Goal: Task Accomplishment & Management: Use online tool/utility

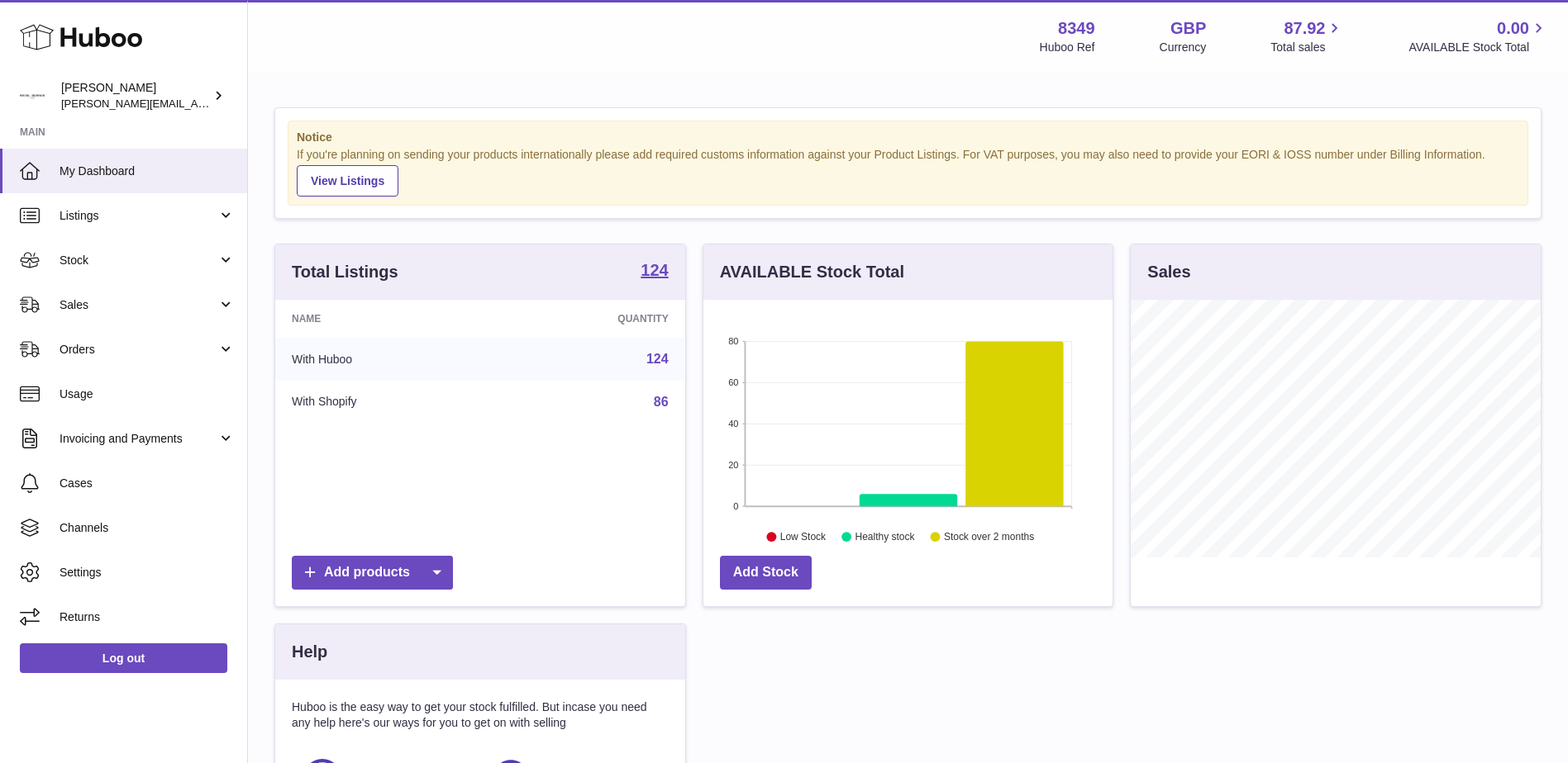
scroll to position [258, 409]
click at [72, 302] on span "Sales" at bounding box center [138, 305] width 158 height 15
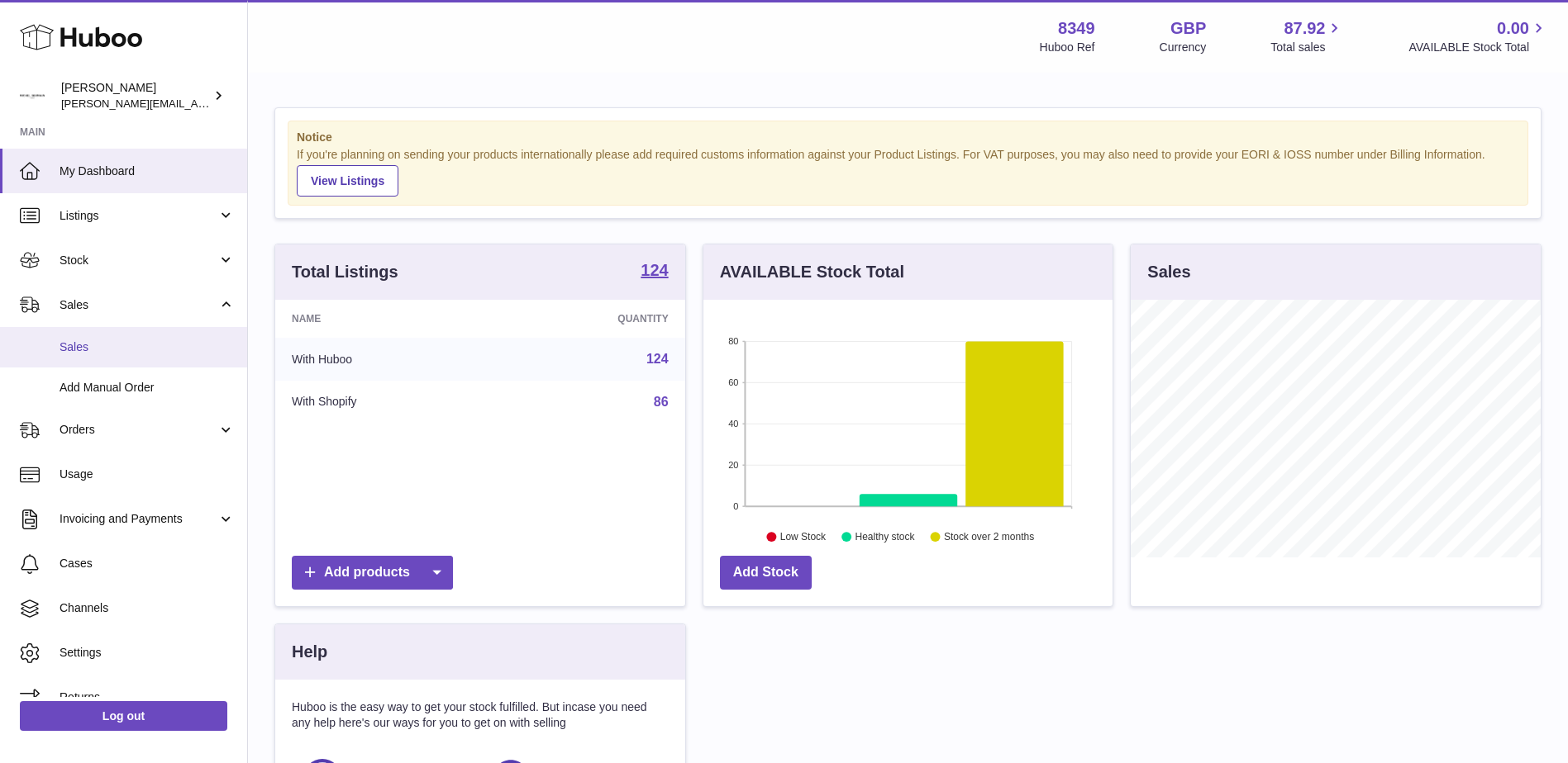
click at [75, 344] on span "Sales" at bounding box center [147, 347] width 175 height 15
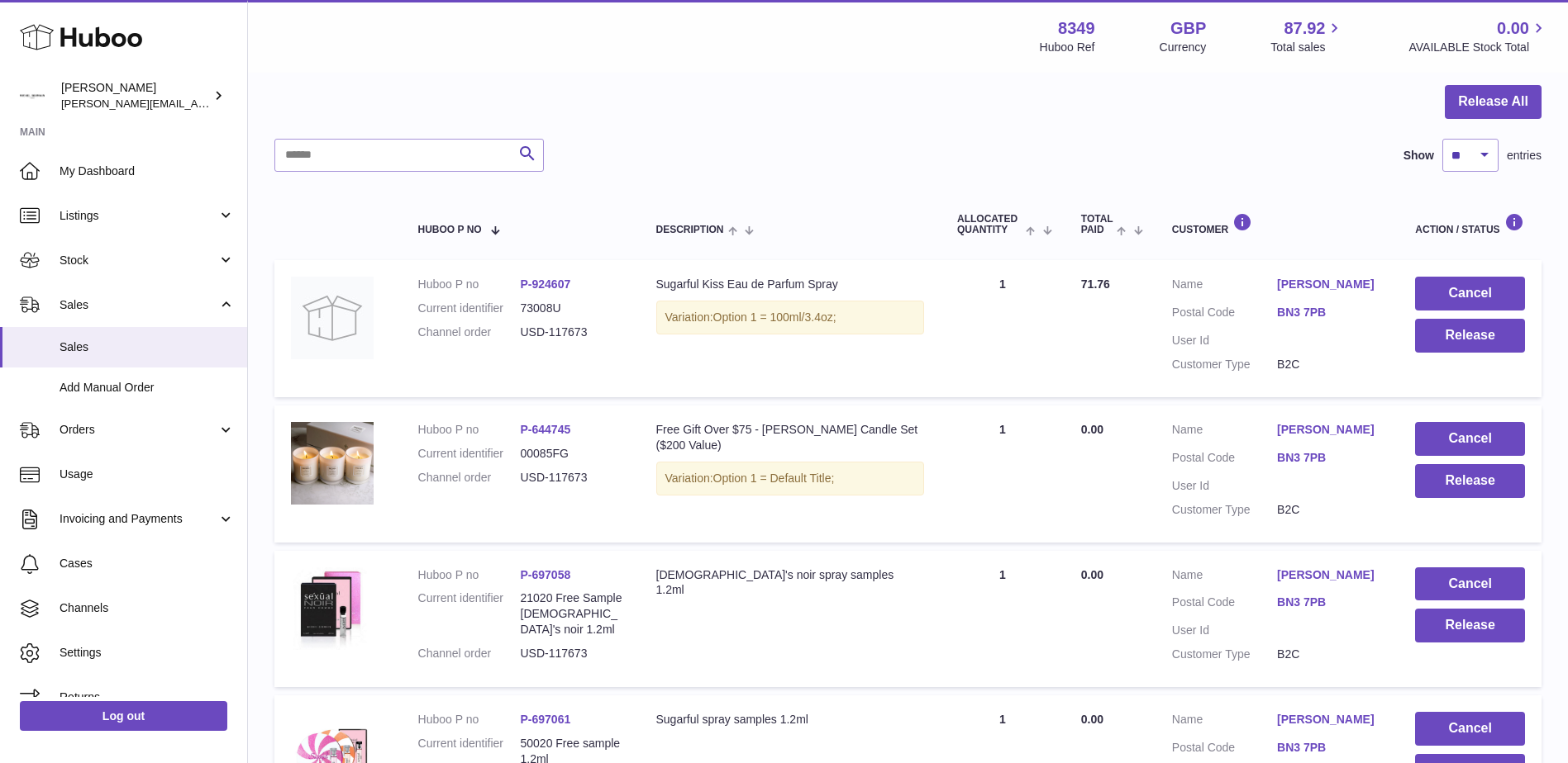
scroll to position [165, 0]
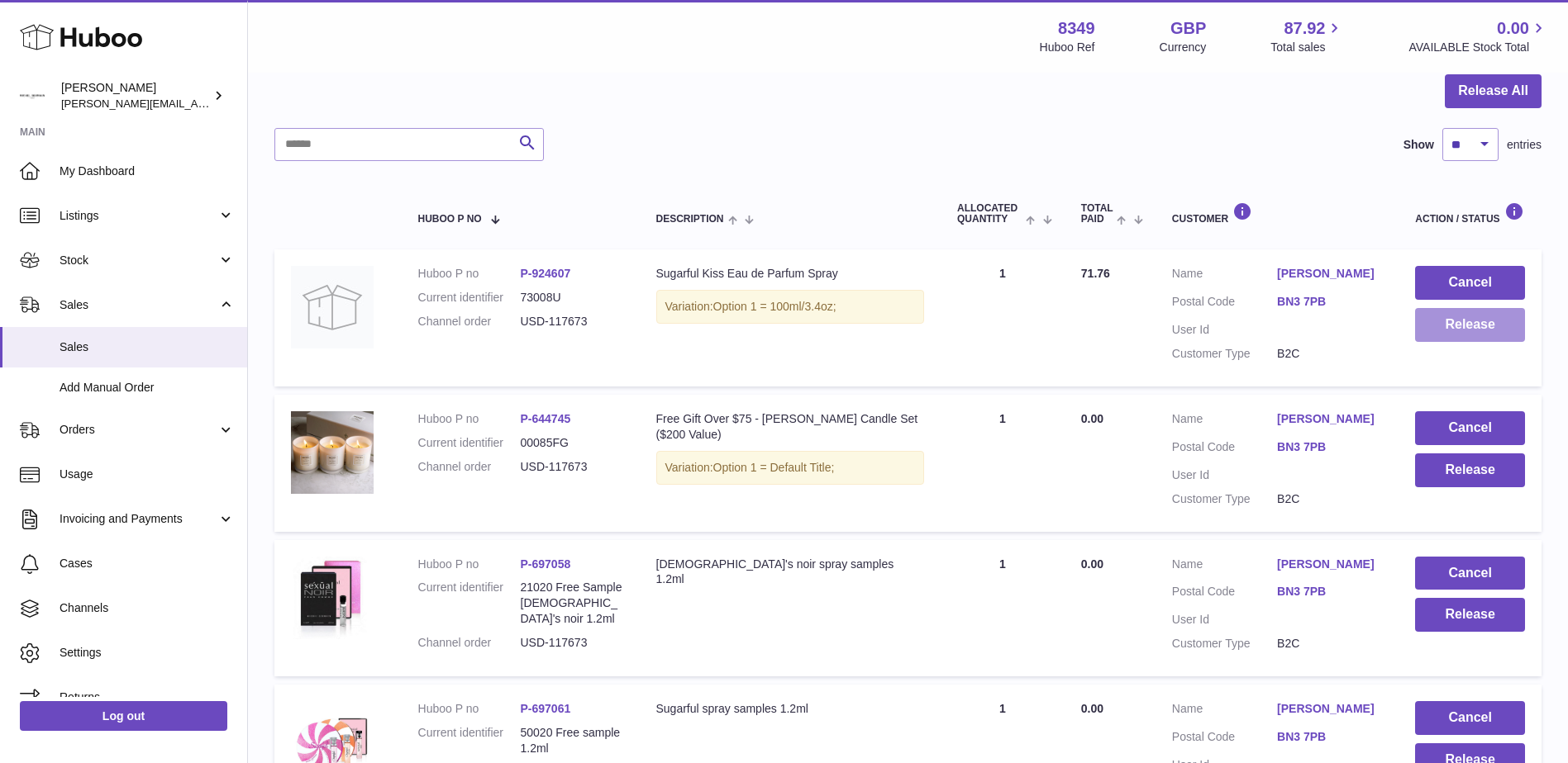
click at [1468, 325] on button "Release" at bounding box center [1470, 325] width 110 height 33
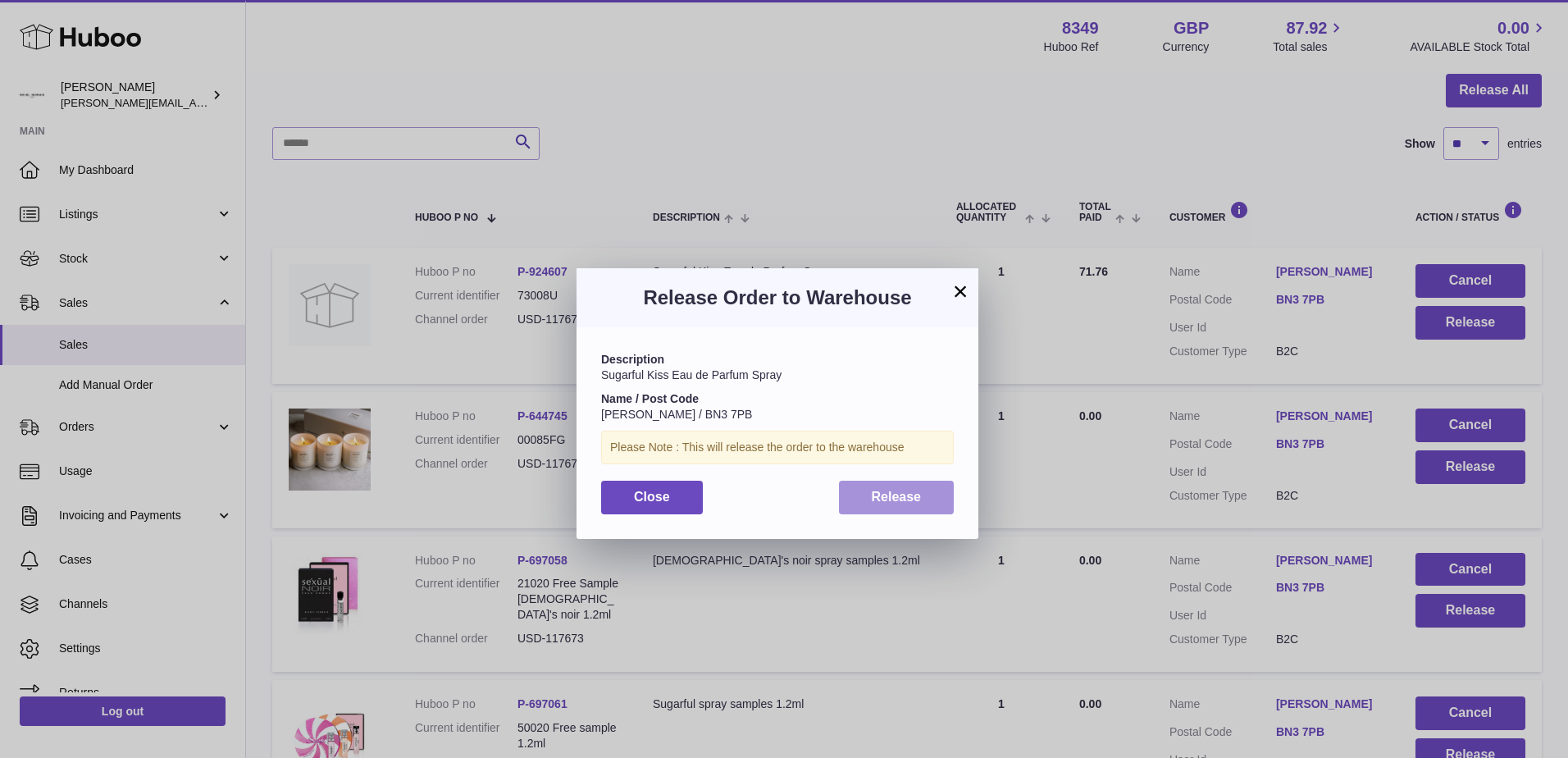
click at [900, 500] on span "Release" at bounding box center [897, 498] width 50 height 14
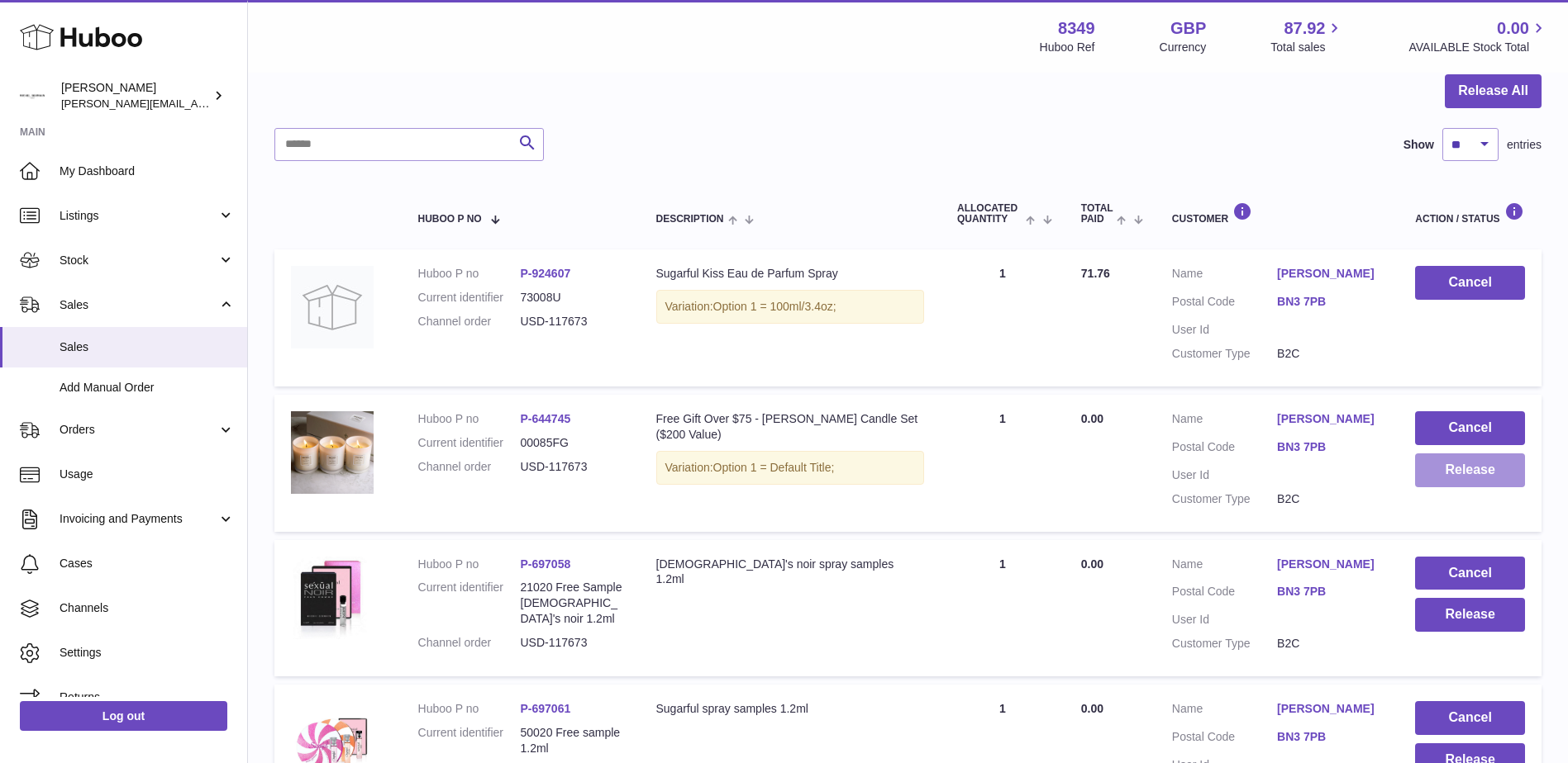
click at [1463, 487] on button "Release" at bounding box center [1470, 470] width 110 height 33
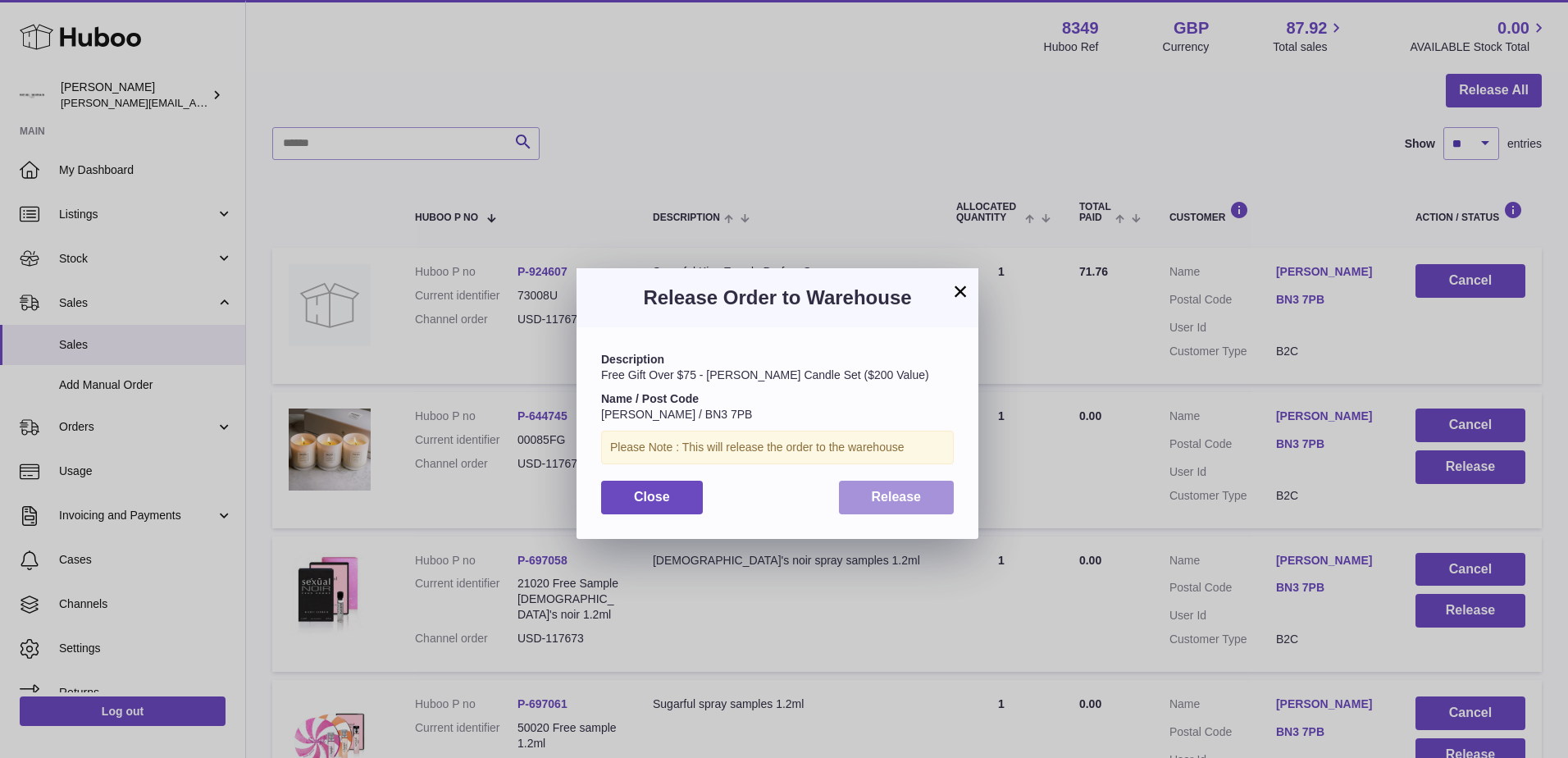
click at [882, 498] on span "Release" at bounding box center [897, 498] width 50 height 14
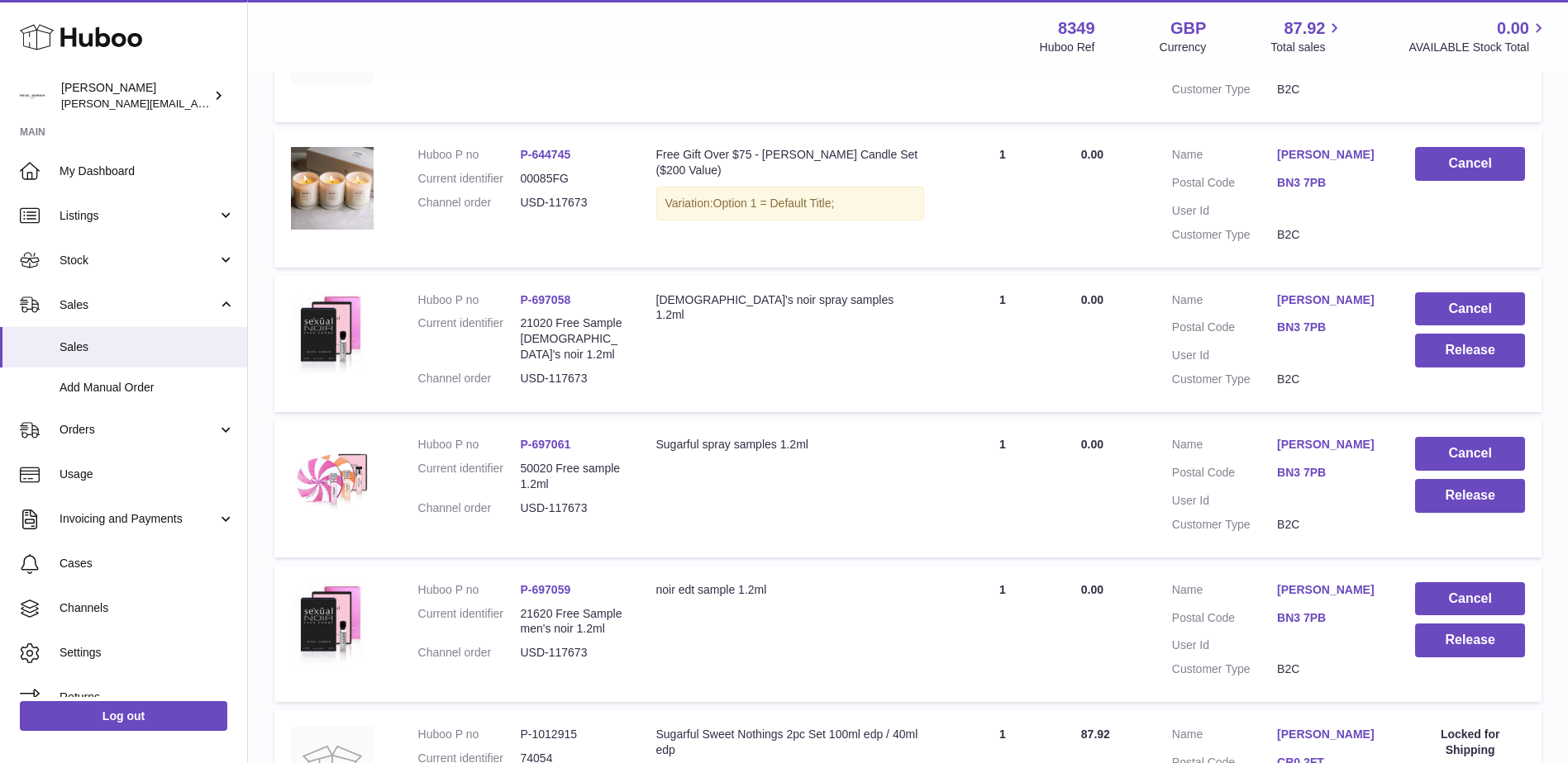
scroll to position [463, 0]
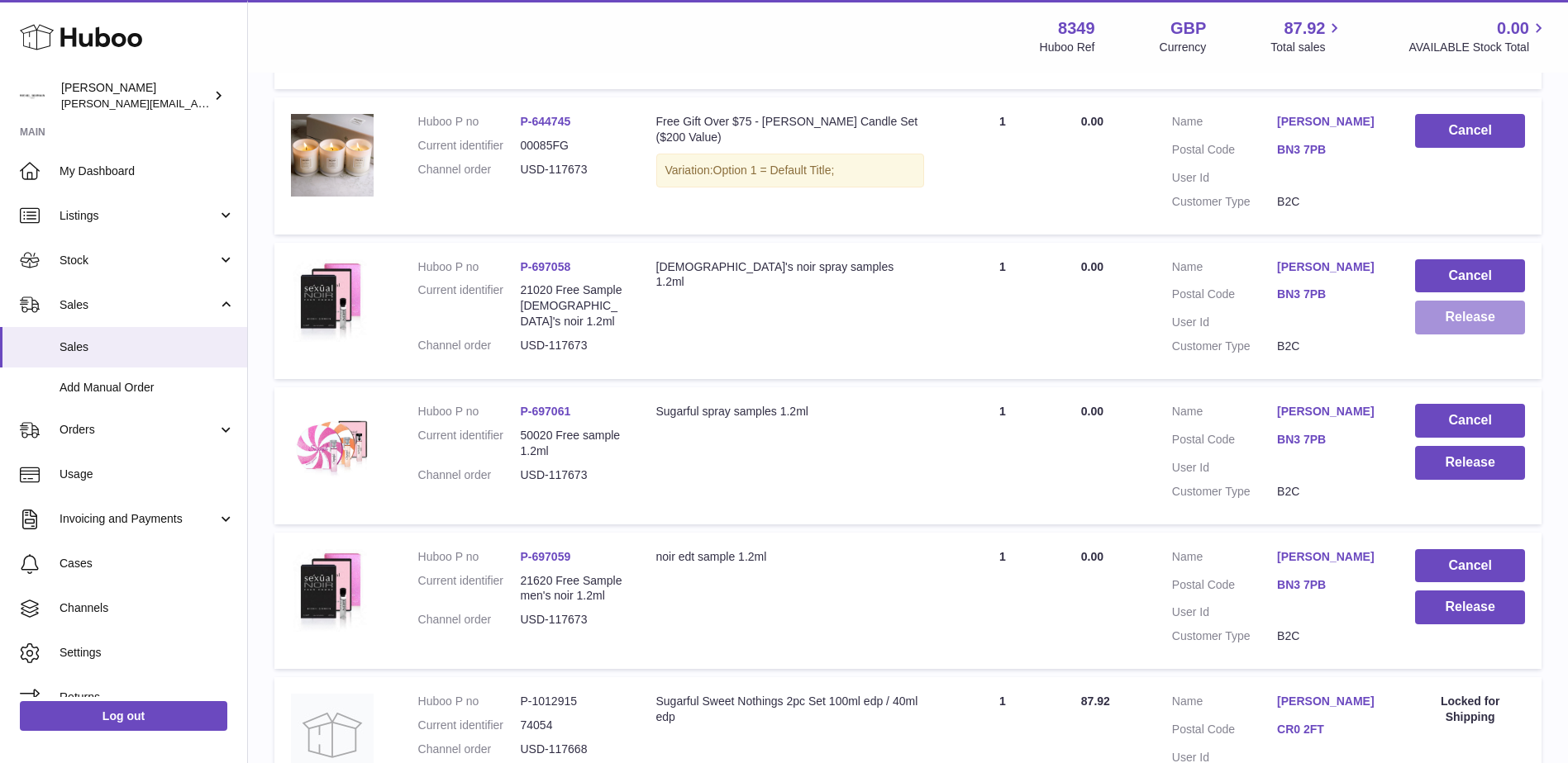
click at [1450, 334] on button "Release" at bounding box center [1470, 317] width 110 height 33
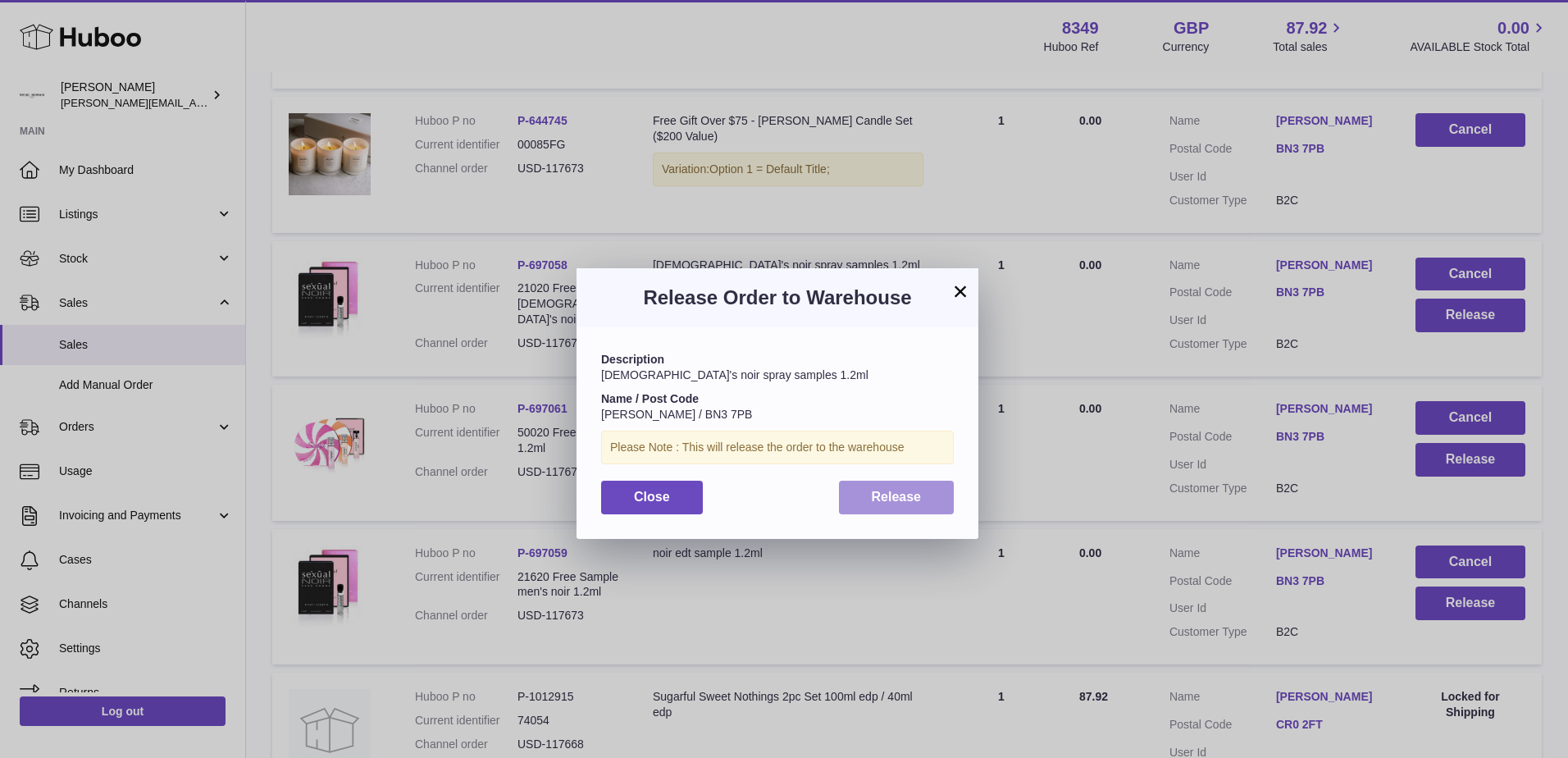
click at [900, 488] on button "Release" at bounding box center [897, 498] width 116 height 33
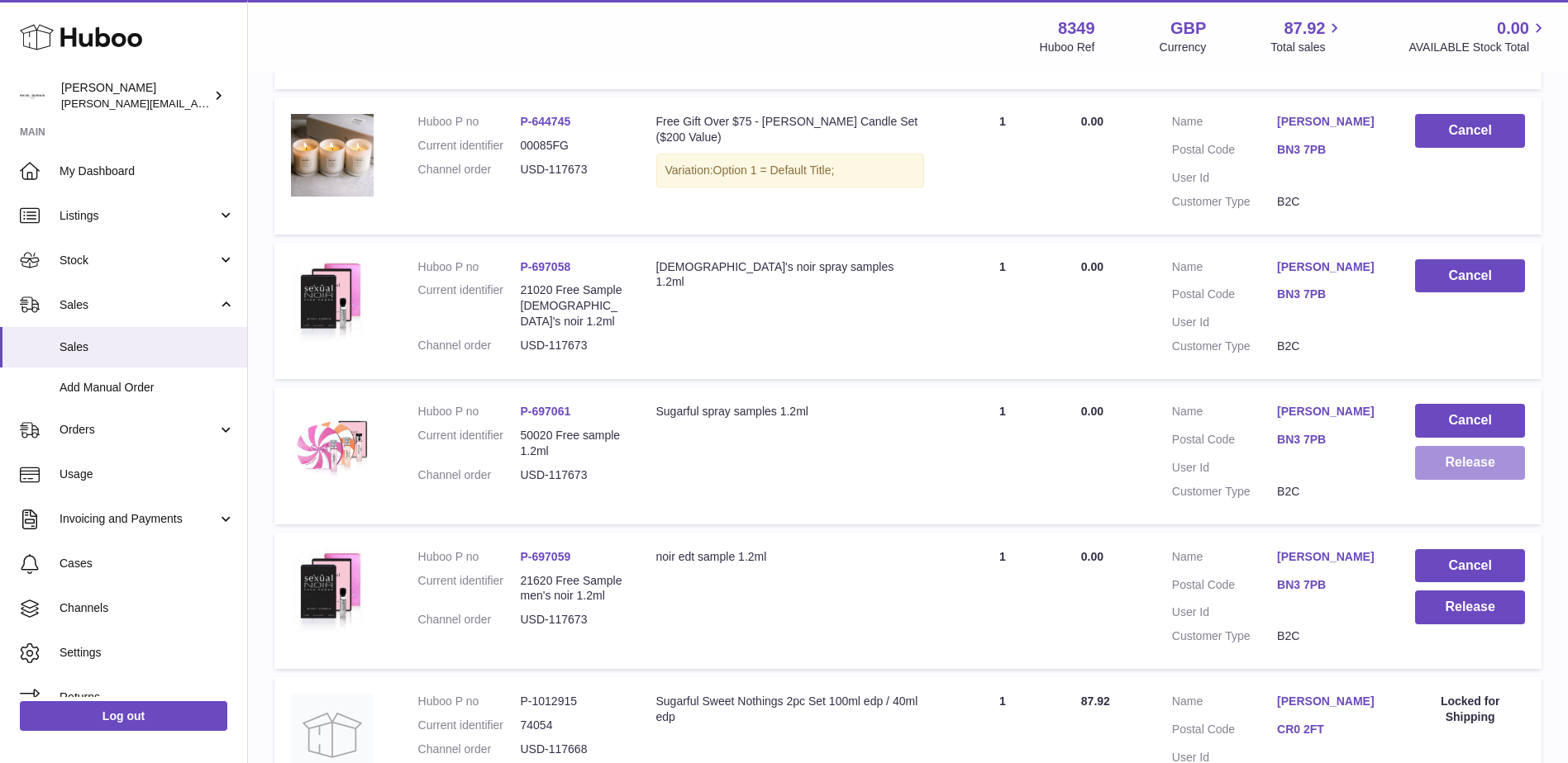
click at [1468, 480] on button "Release" at bounding box center [1470, 463] width 110 height 33
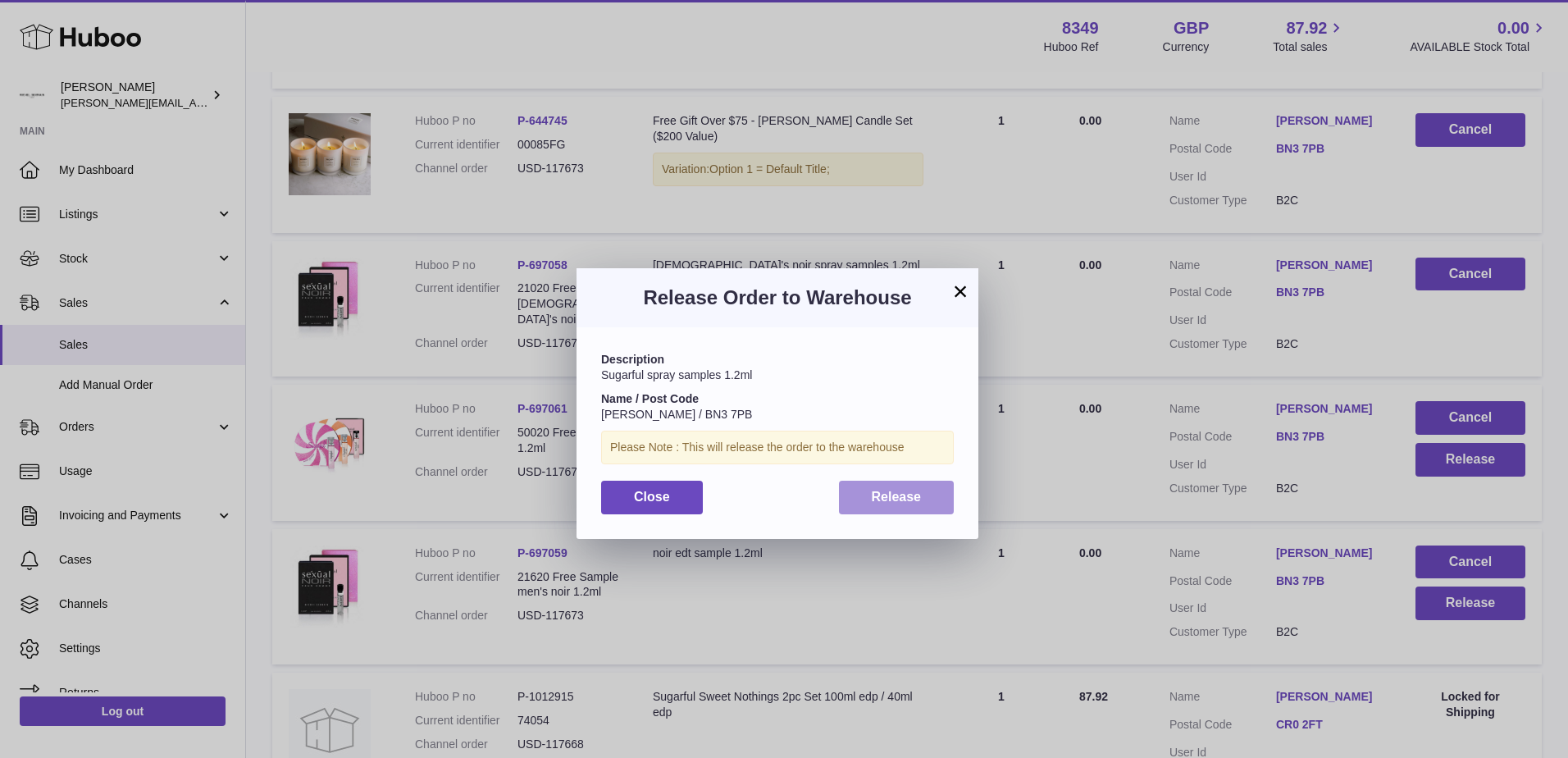
click at [879, 502] on span "Release" at bounding box center [897, 498] width 50 height 14
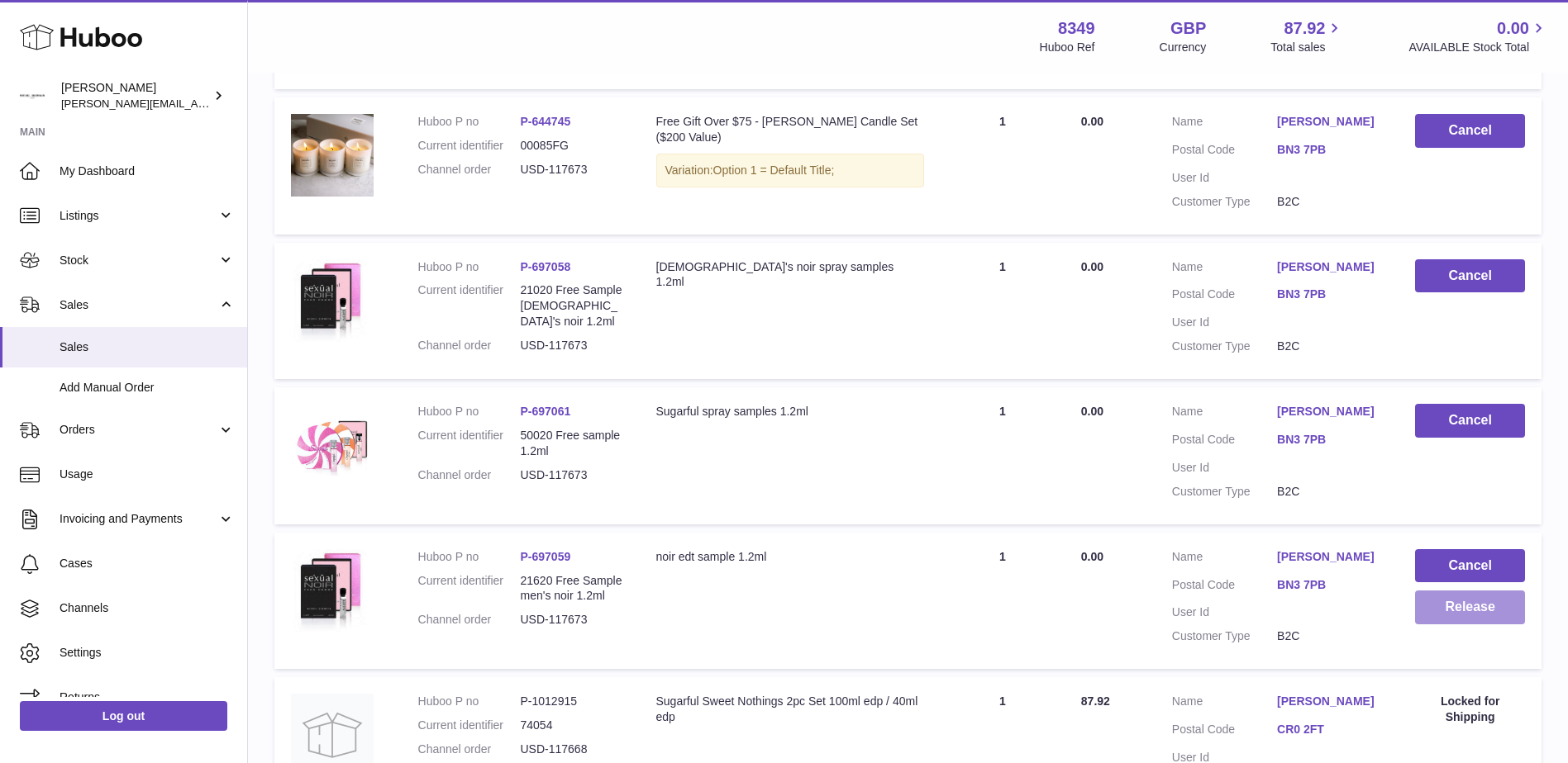
click at [1485, 625] on button "Release" at bounding box center [1470, 607] width 110 height 33
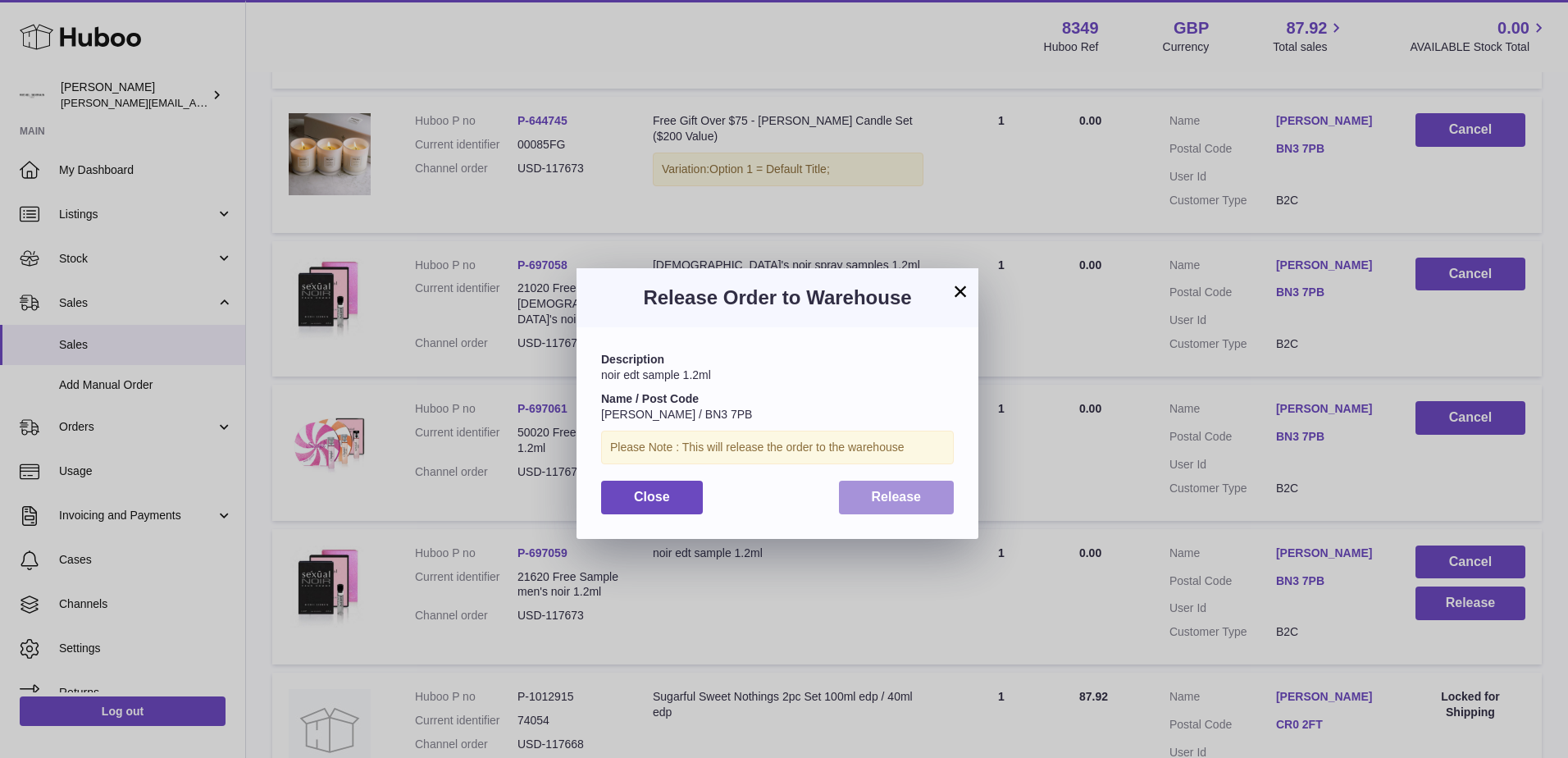
click at [873, 492] on span "Release" at bounding box center [897, 498] width 50 height 14
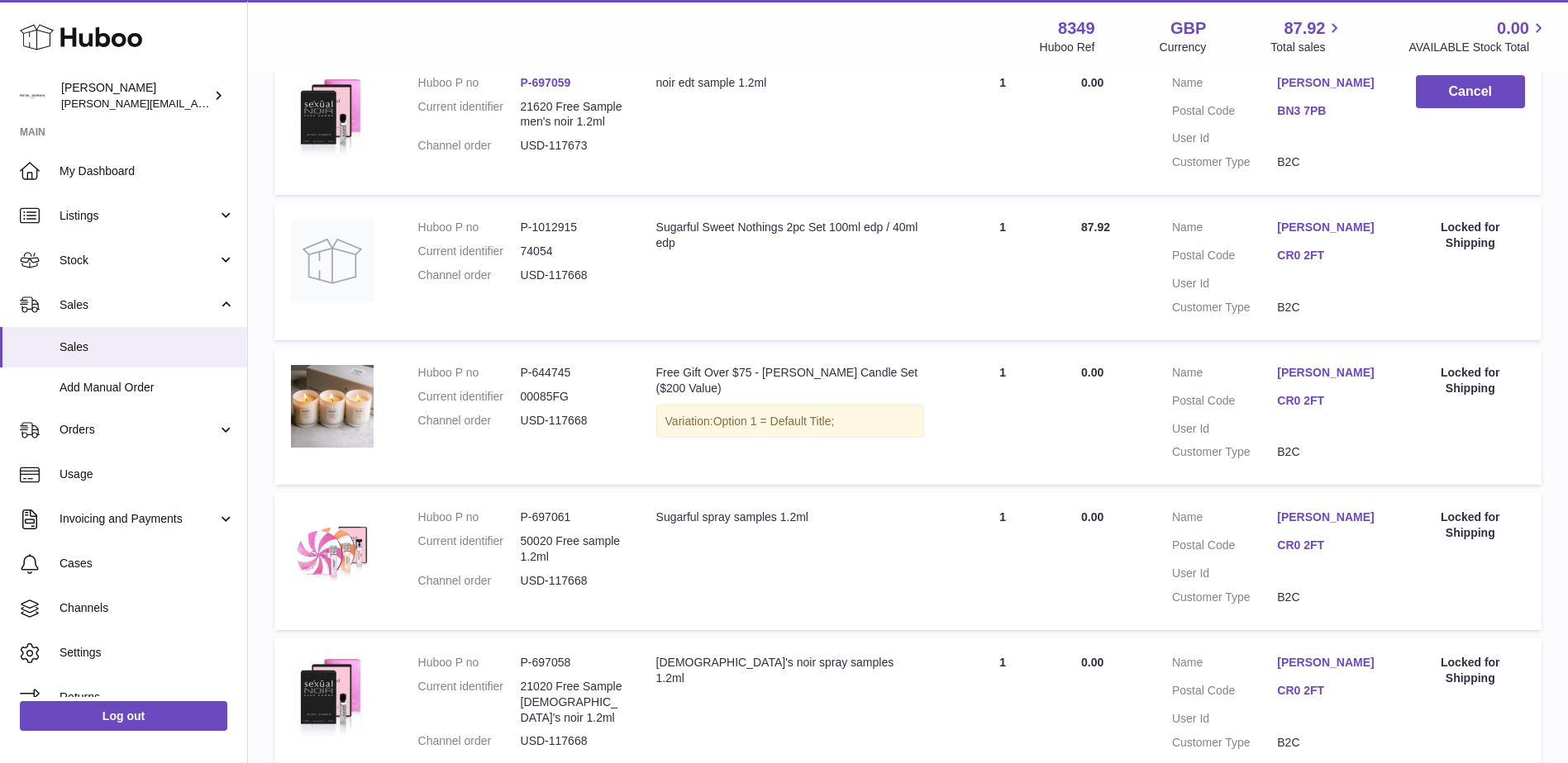
scroll to position [1090, 0]
